Goal: Task Accomplishment & Management: Manage account settings

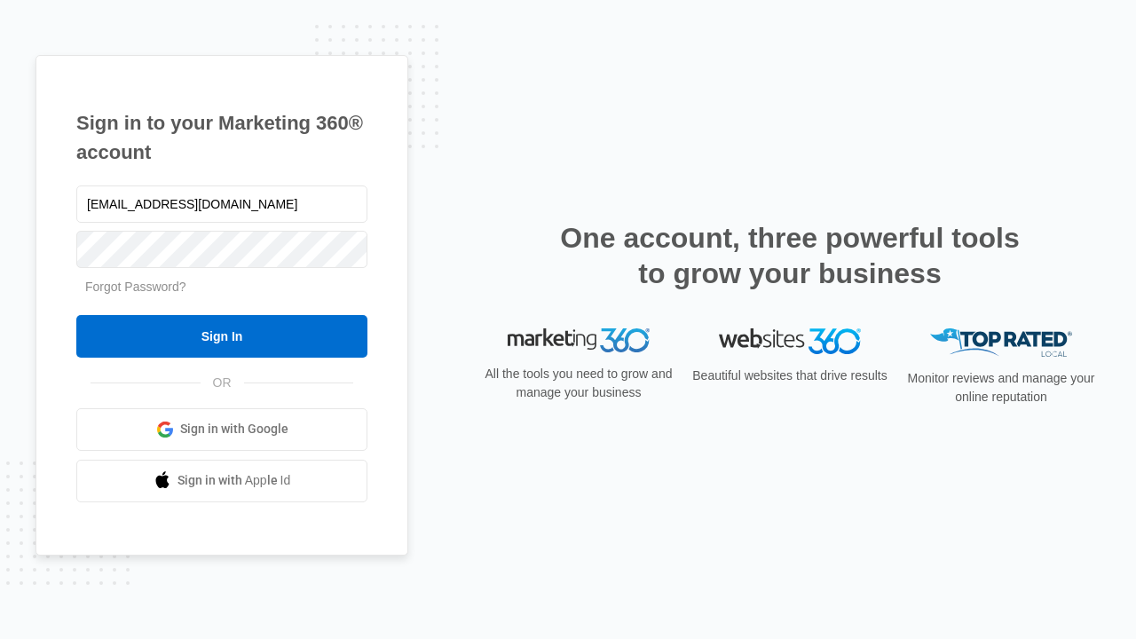
type input "[EMAIL_ADDRESS][DOMAIN_NAME]"
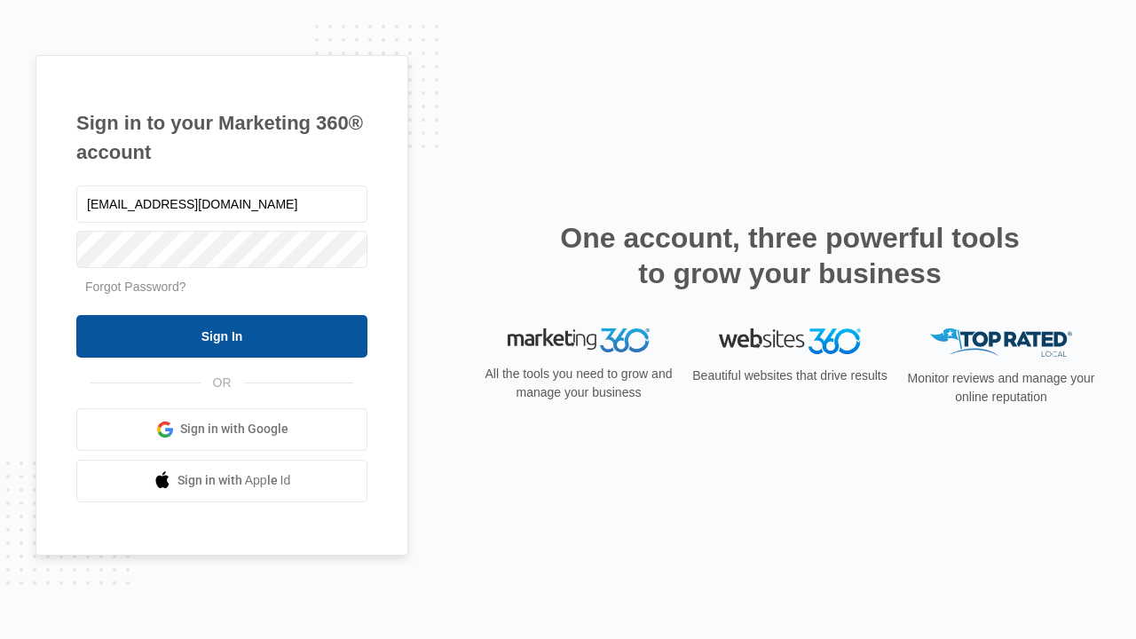
click at [222, 335] on input "Sign In" at bounding box center [221, 336] width 291 height 43
